Goal: Transaction & Acquisition: Obtain resource

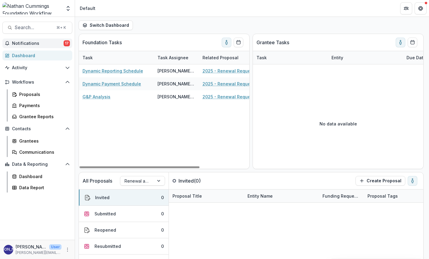
click at [41, 44] on span "Notifications" at bounding box center [38, 43] width 52 height 5
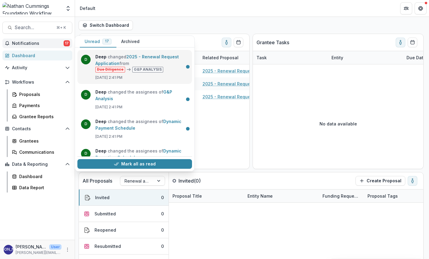
click at [139, 66] on link "2025 - Renewal Request Application" at bounding box center [136, 60] width 83 height 12
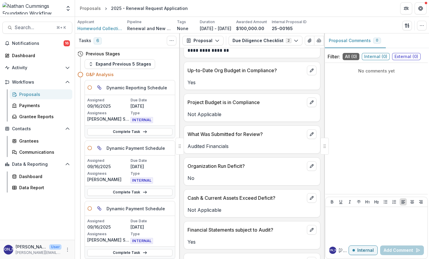
scroll to position [269, 0]
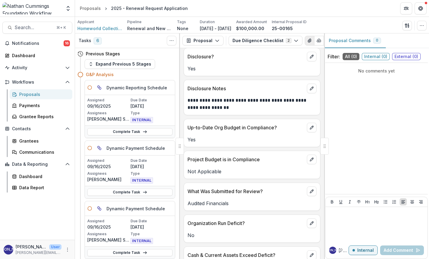
click at [282, 41] on icon "View Attached Files" at bounding box center [309, 40] width 5 height 5
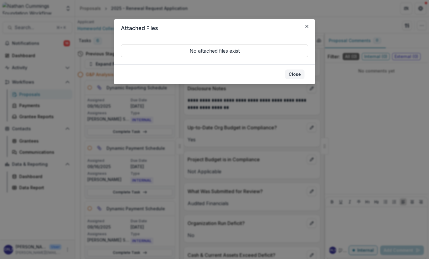
click at [282, 74] on button "Close" at bounding box center [295, 74] width 20 height 10
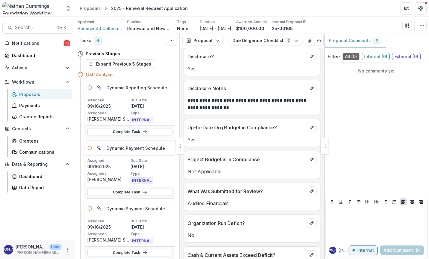
click at [44, 95] on div "Proposals" at bounding box center [43, 94] width 48 height 6
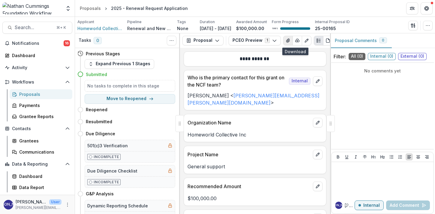
click at [286, 41] on icon "View Attached Files" at bounding box center [287, 41] width 3 height 4
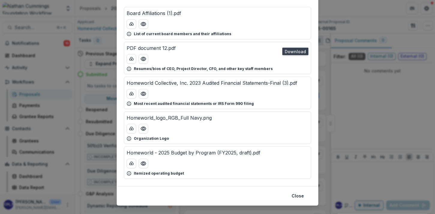
scroll to position [48, 0]
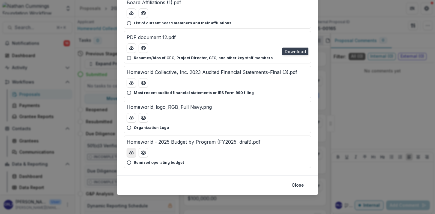
click at [130, 155] on button "download-button" at bounding box center [132, 153] width 10 height 10
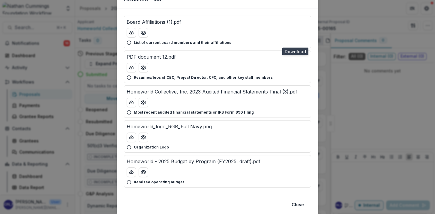
scroll to position [26, 0]
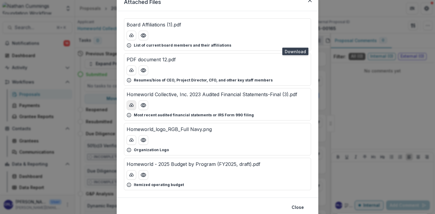
click at [131, 104] on icon "download-button" at bounding box center [132, 104] width 4 height 3
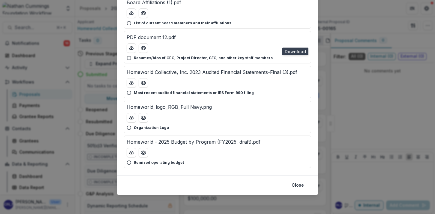
scroll to position [0, 0]
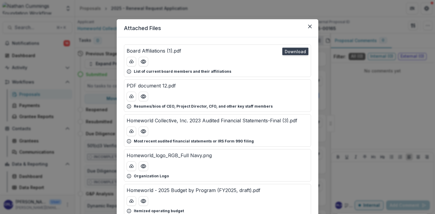
click at [140, 85] on p "PDF document 12.pdf" at bounding box center [151, 85] width 49 height 7
click at [130, 95] on icon "download-button" at bounding box center [132, 96] width 4 height 3
click at [309, 29] on button "Close" at bounding box center [310, 27] width 10 height 10
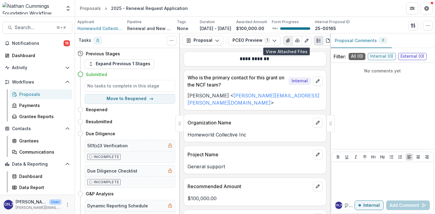
click at [287, 41] on icon "View Attached Files" at bounding box center [287, 41] width 3 height 4
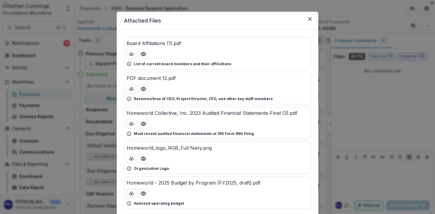
scroll to position [8, 0]
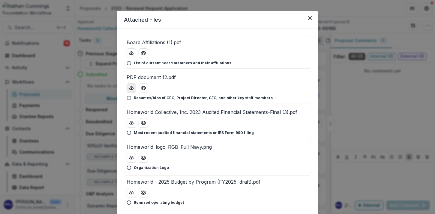
click at [131, 89] on polyline "download-button" at bounding box center [131, 88] width 1 height 1
